Goal: Transaction & Acquisition: Purchase product/service

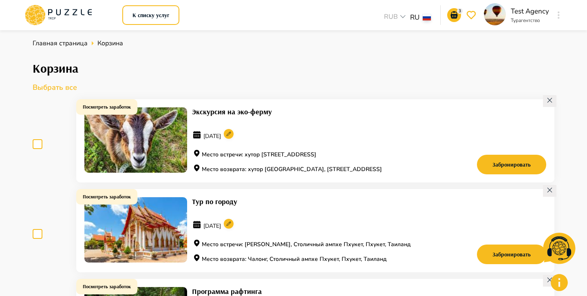
scroll to position [25, 0]
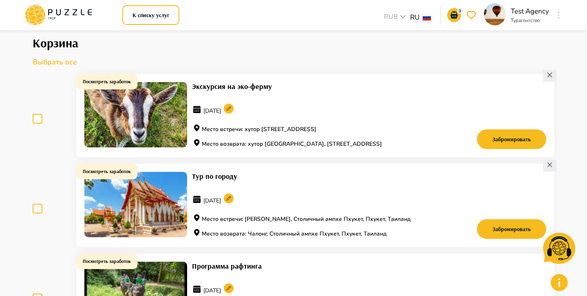
click at [76, 11] on icon at bounding box center [58, 14] width 69 height 21
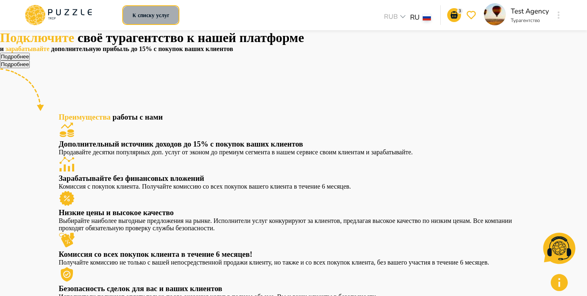
click at [160, 12] on button "К списку услуг" at bounding box center [150, 15] width 57 height 20
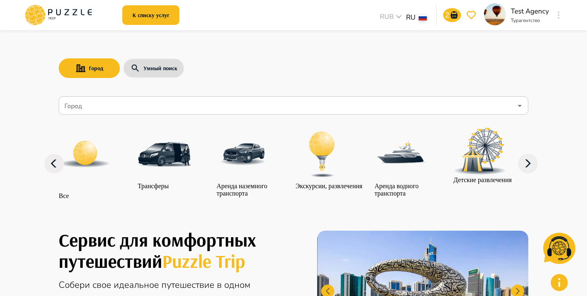
click at [137, 104] on input "Город" at bounding box center [288, 105] width 450 height 15
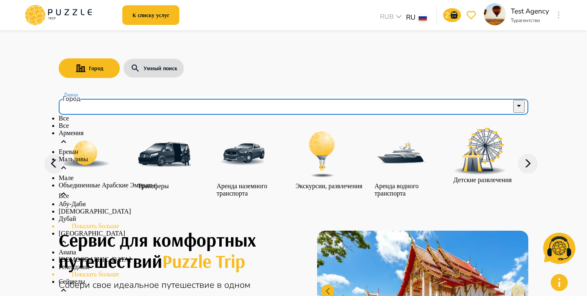
click at [97, 129] on li "Все" at bounding box center [294, 125] width 470 height 7
type input "***"
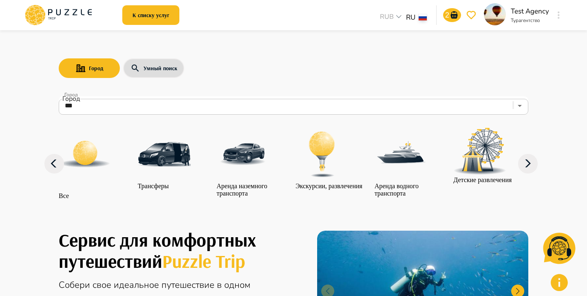
click at [104, 156] on img "category-all" at bounding box center [85, 154] width 53 height 53
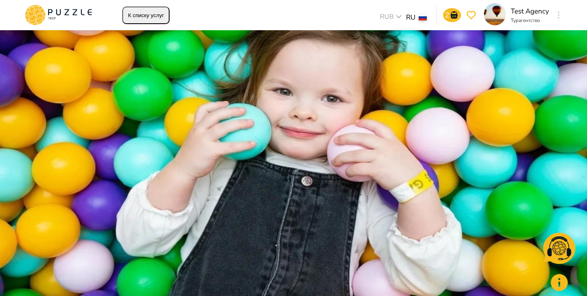
click at [260, 181] on img at bounding box center [293, 148] width 587 height 296
click at [144, 18] on button "К списку услуг" at bounding box center [145, 16] width 47 height 18
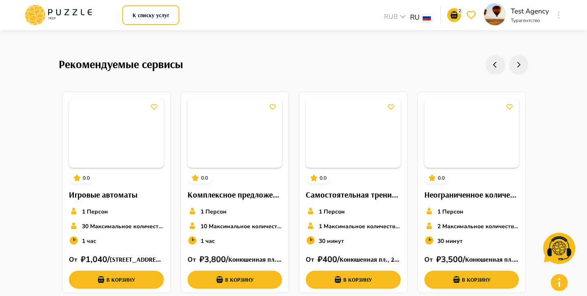
scroll to position [807, 0]
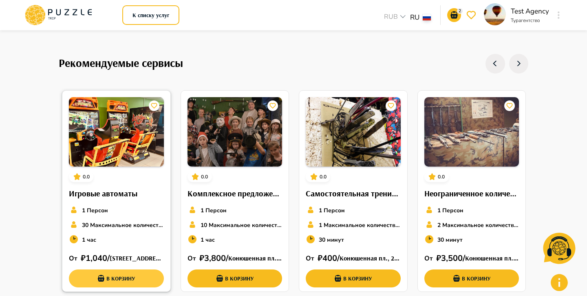
click at [139, 285] on button "В корзину" at bounding box center [116, 278] width 95 height 18
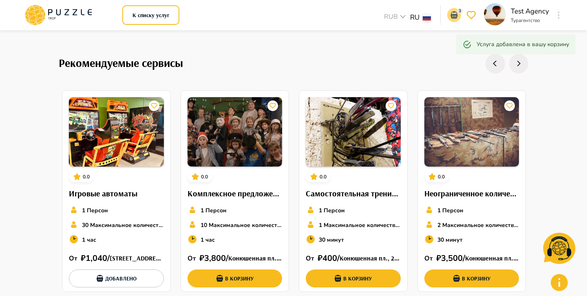
click at [455, 16] on icon "go-to-basket-submit-button" at bounding box center [453, 14] width 7 height 7
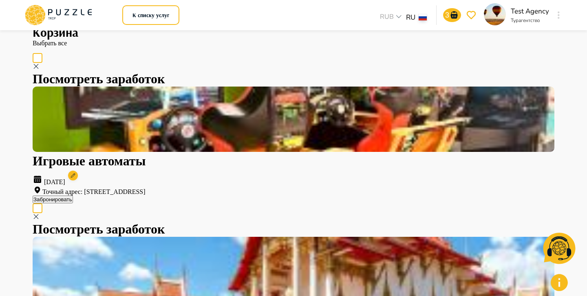
scroll to position [42, 0]
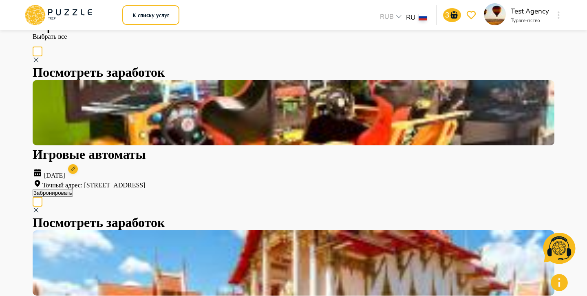
click at [168, 87] on img at bounding box center [294, 112] width 522 height 65
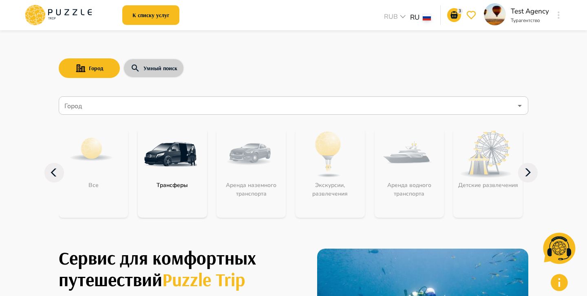
click at [171, 63] on button "Умный поиск" at bounding box center [153, 68] width 61 height 20
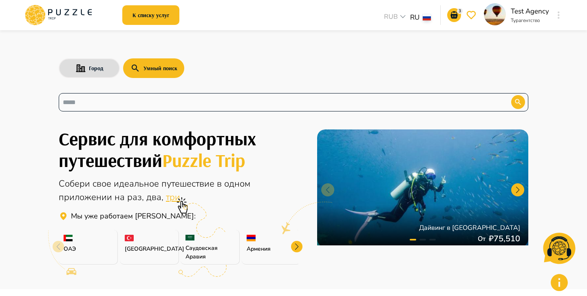
click at [155, 100] on input "text" at bounding box center [279, 101] width 432 height 9
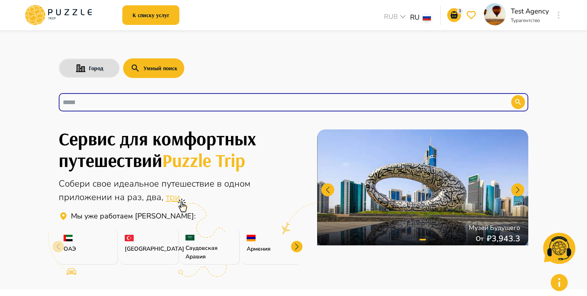
paste input "**********"
type input "**********"
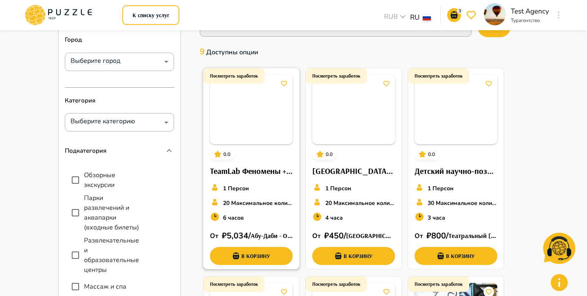
scroll to position [54, 0]
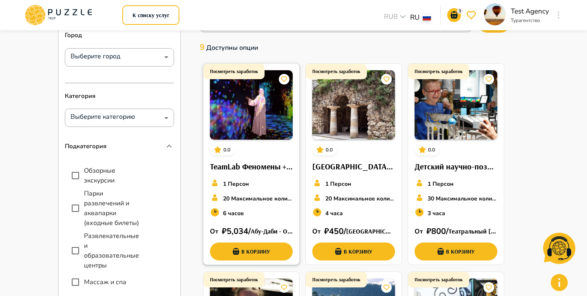
click at [265, 128] on img at bounding box center [251, 104] width 83 height 69
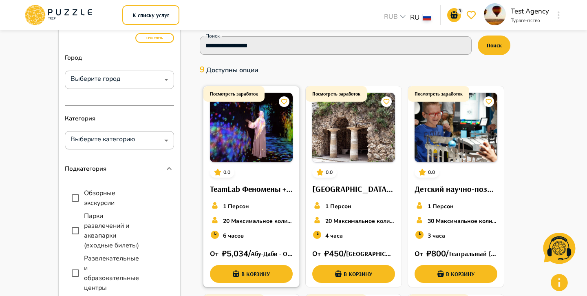
scroll to position [0, 0]
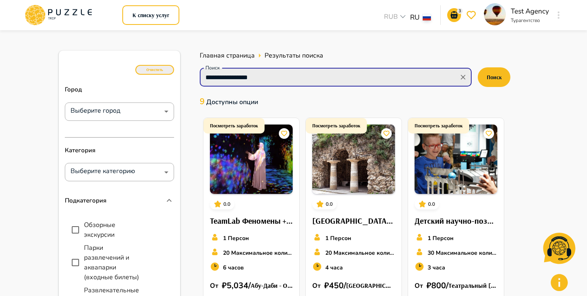
drag, startPoint x: 291, startPoint y: 77, endPoint x: 167, endPoint y: 71, distance: 123.7
type input "*"
paste input "**********"
type input "**********"
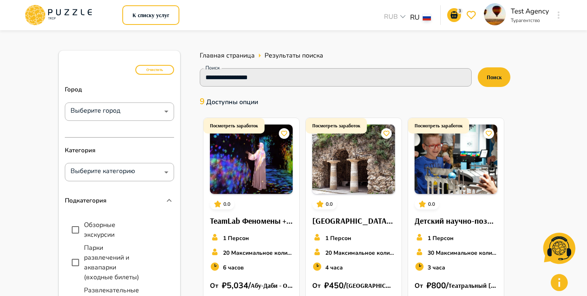
click at [509, 83] on div "**********" at bounding box center [354, 80] width 329 height 30
click at [495, 84] on button "Поиск" at bounding box center [494, 77] width 33 height 20
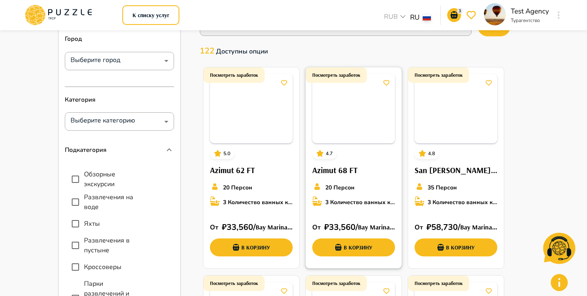
scroll to position [49, 0]
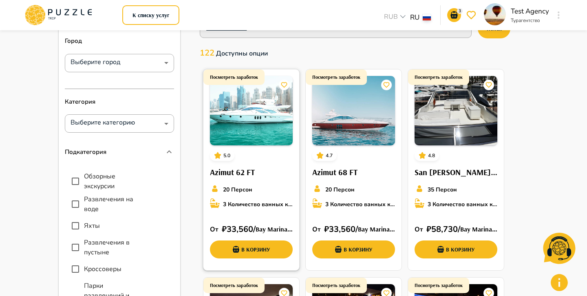
click at [273, 153] on div "Посмотреть заработок 5.0 Azimut 62 FT 20 Персон 3 Количество ванных комнат От  …" at bounding box center [251, 166] width 96 height 195
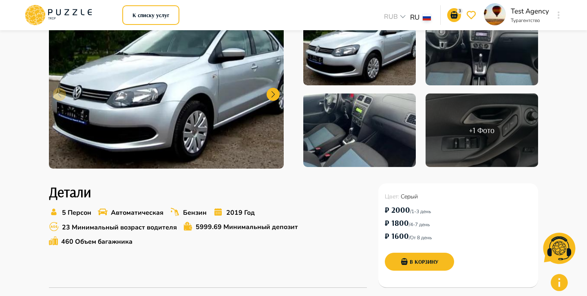
scroll to position [139, 0]
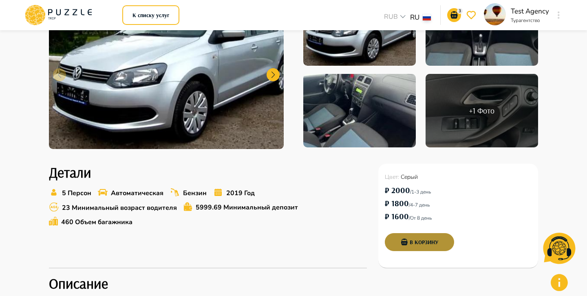
click at [428, 242] on button "В корзину" at bounding box center [419, 242] width 69 height 18
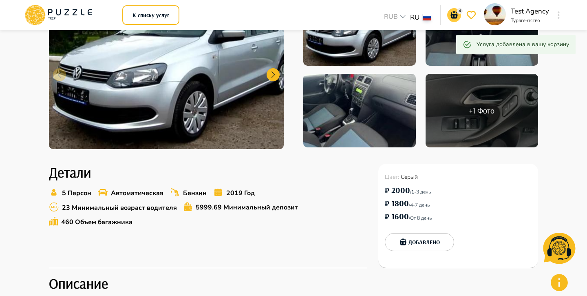
click at [455, 11] on icon "go-to-basket-submit-button" at bounding box center [454, 15] width 10 height 10
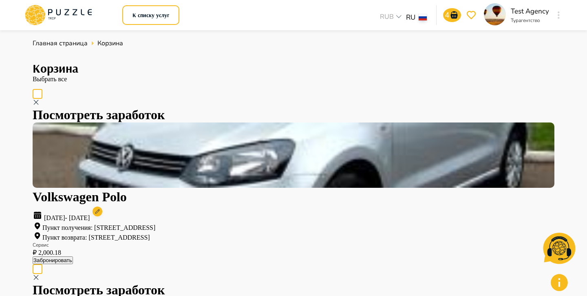
click at [73, 256] on button "Забронировать" at bounding box center [53, 260] width 40 height 8
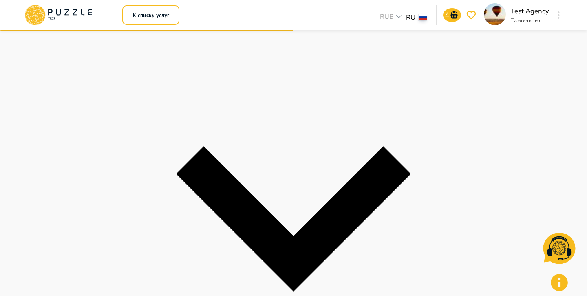
scroll to position [176, 0]
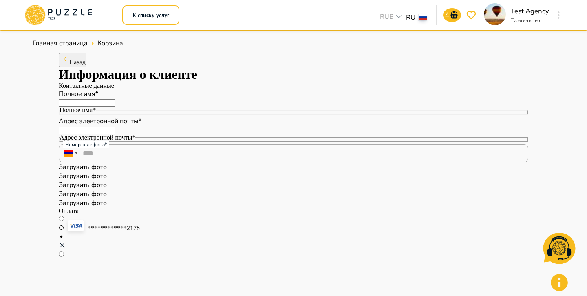
scroll to position [46, 0]
